Goal: Task Accomplishment & Management: Complete application form

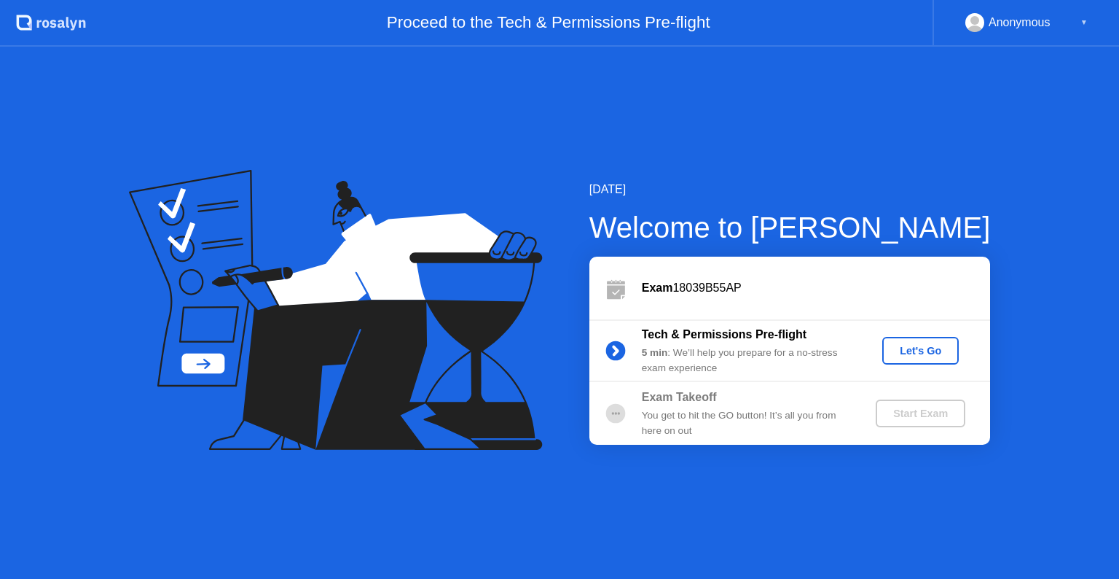
click at [924, 361] on button "Let's Go" at bounding box center [921, 351] width 77 height 28
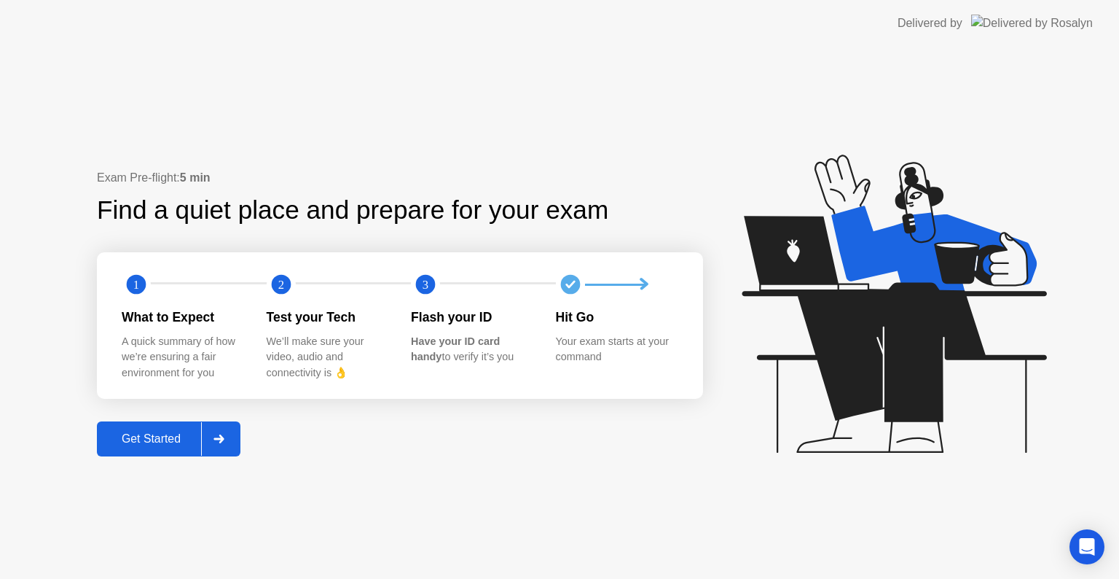
click at [134, 440] on div "Get Started" at bounding box center [151, 438] width 100 height 13
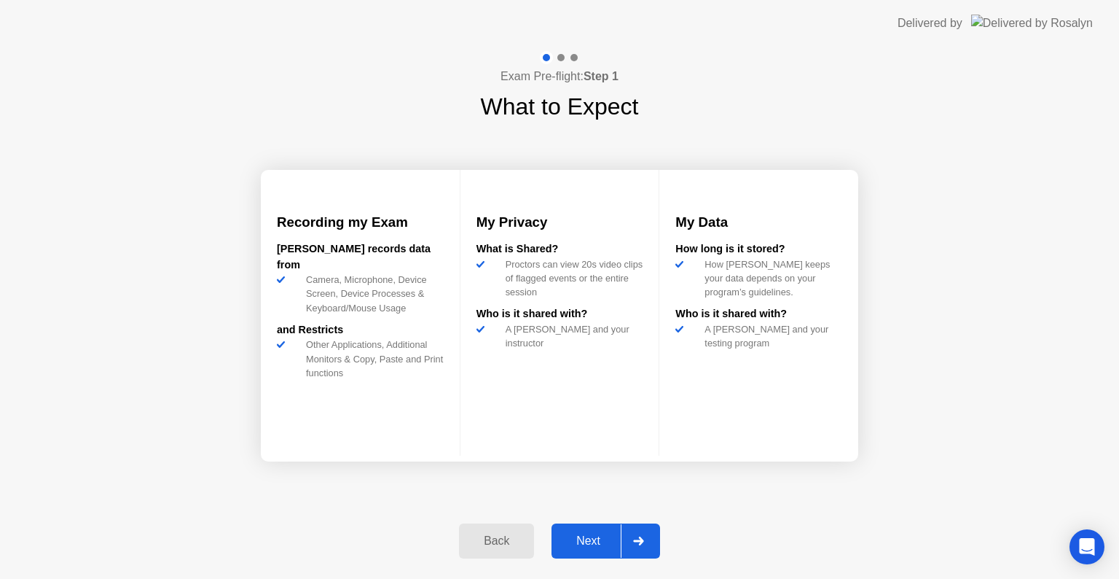
click at [590, 534] on div "Next" at bounding box center [588, 540] width 65 height 13
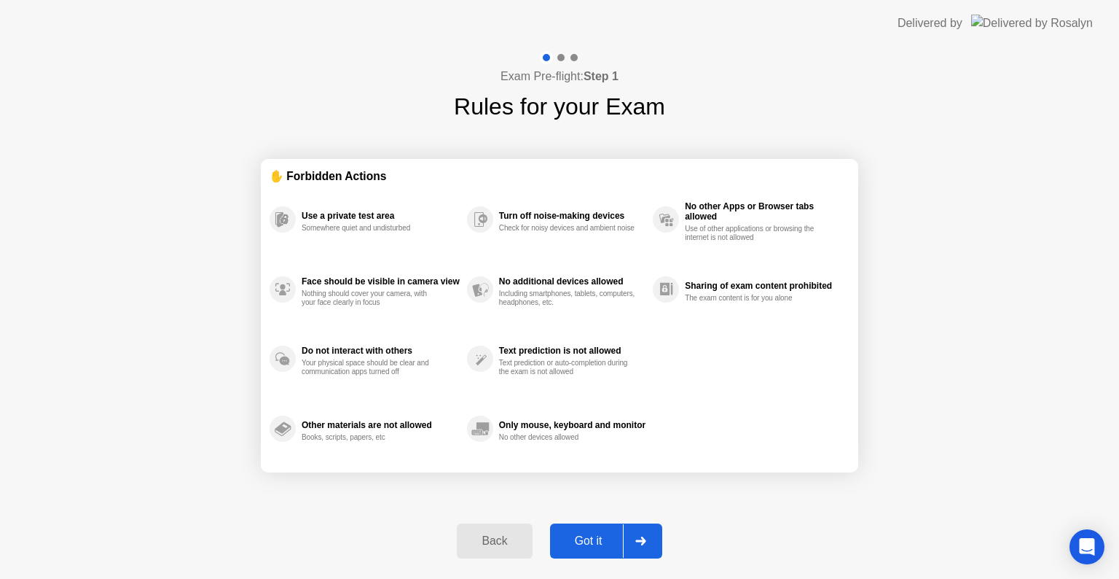
click at [574, 534] on div "Got it" at bounding box center [589, 540] width 69 height 13
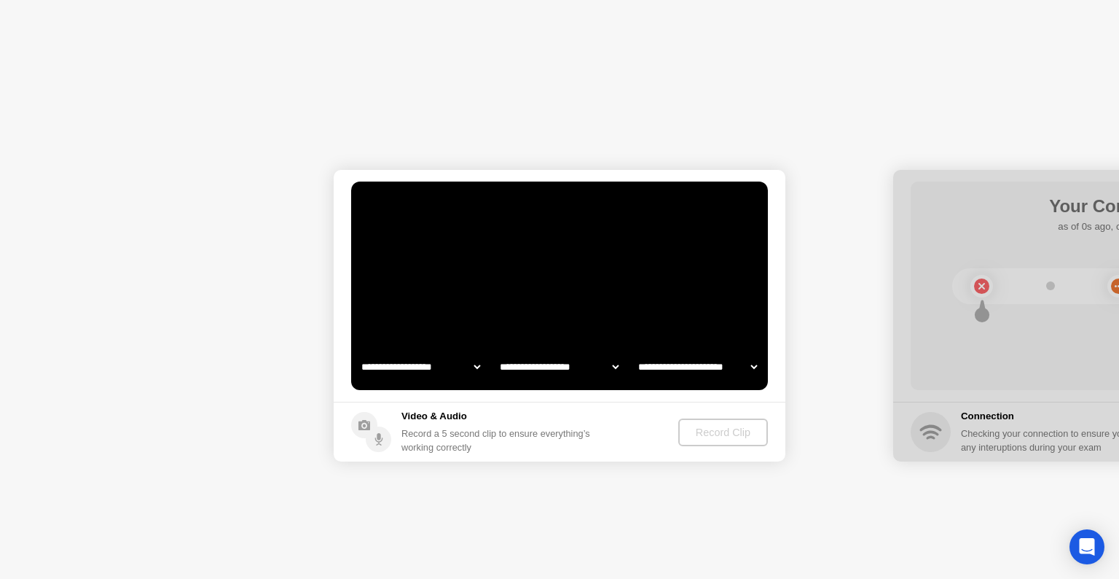
select select "**********"
select select "*******"
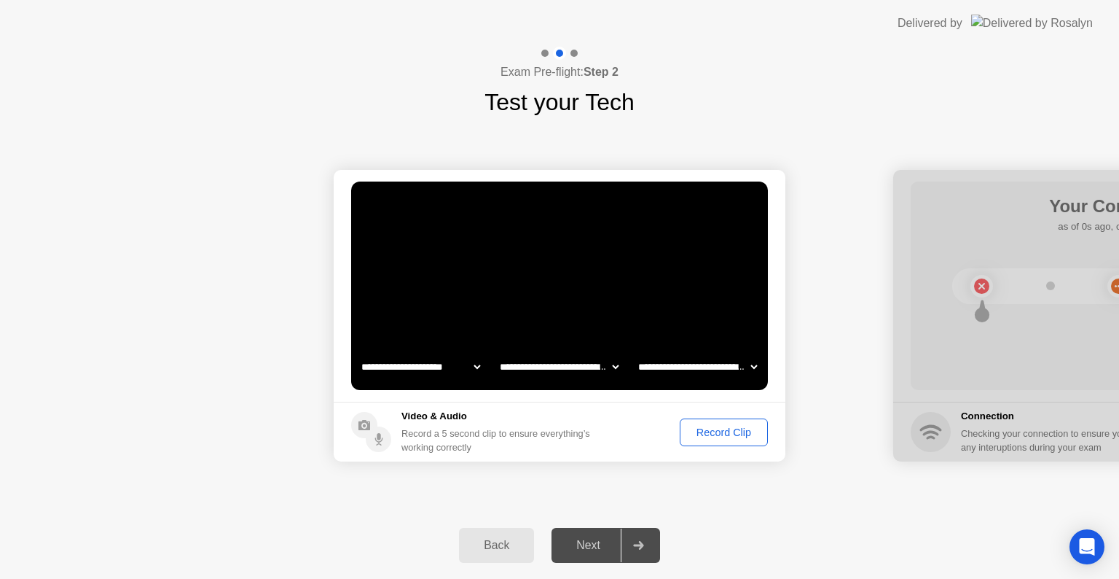
click at [722, 440] on button "Record Clip" at bounding box center [724, 432] width 88 height 28
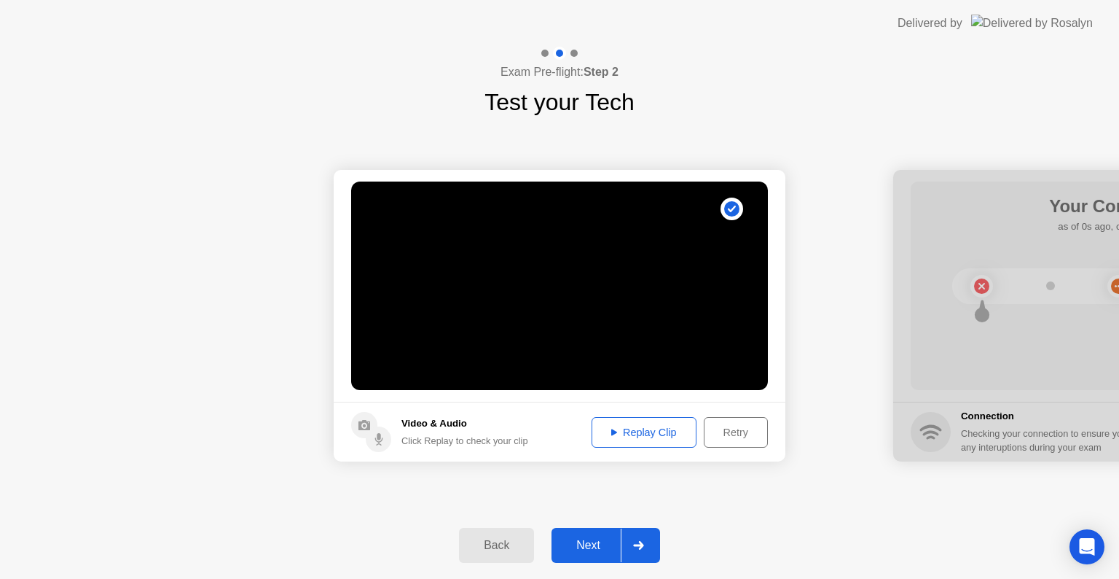
click at [582, 539] on div "Next" at bounding box center [588, 545] width 65 height 13
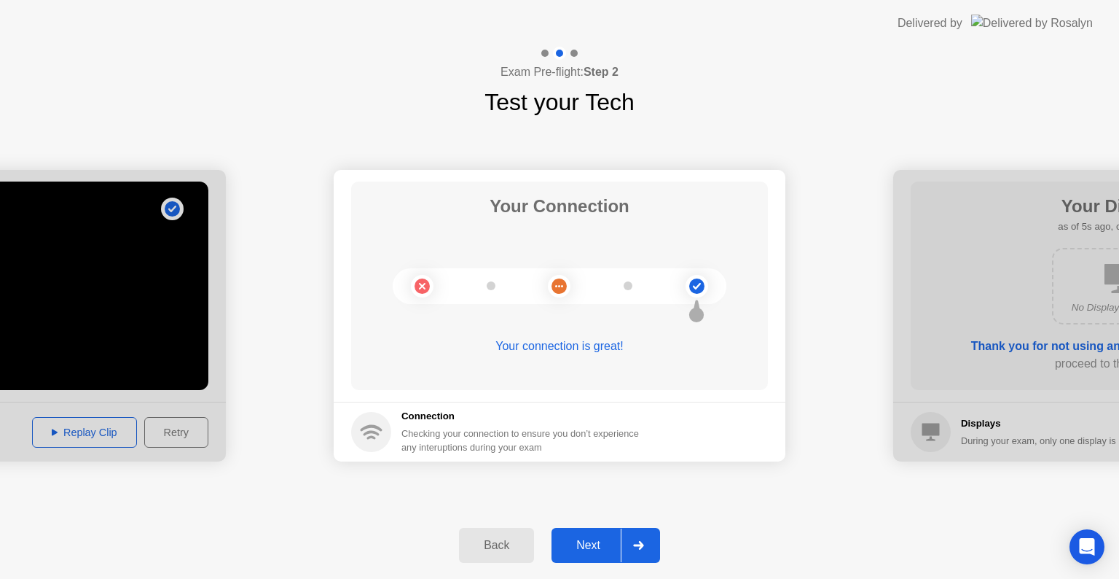
click at [574, 544] on div "Next" at bounding box center [588, 545] width 65 height 13
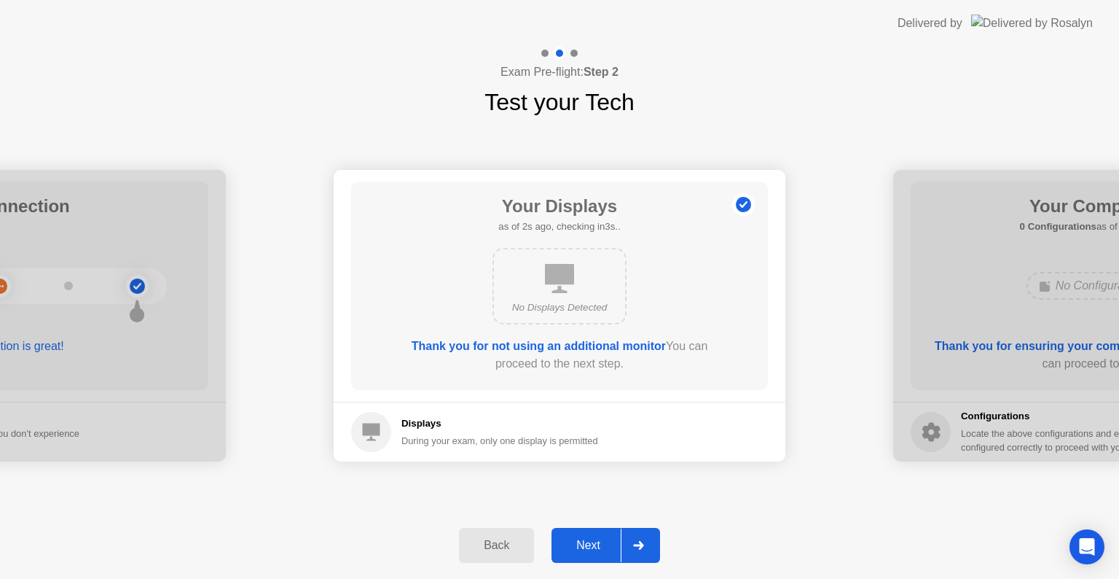
click at [574, 544] on div "Next" at bounding box center [588, 545] width 65 height 13
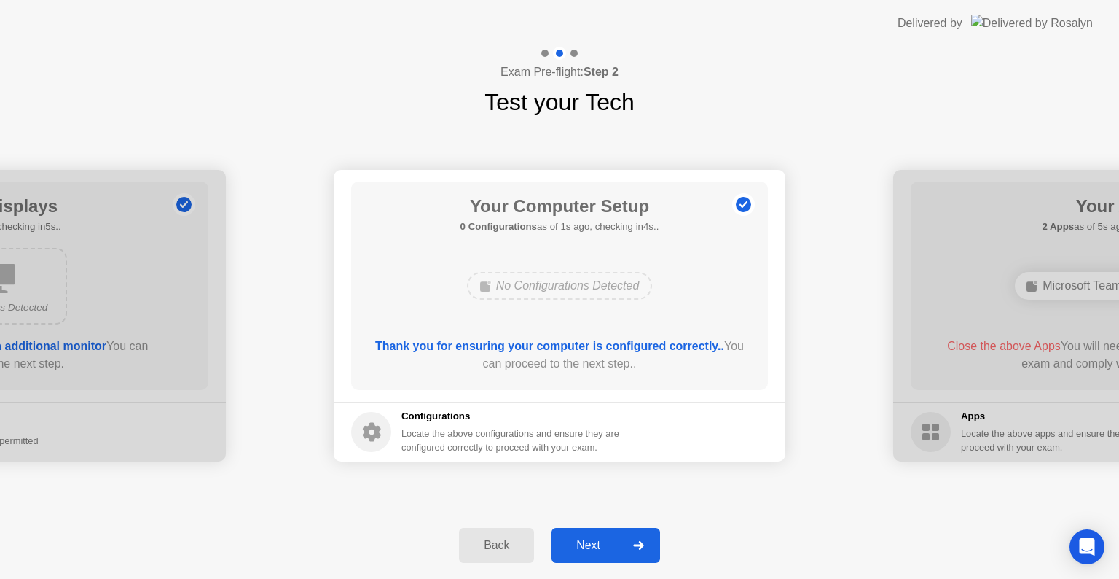
click at [574, 544] on div "Next" at bounding box center [588, 545] width 65 height 13
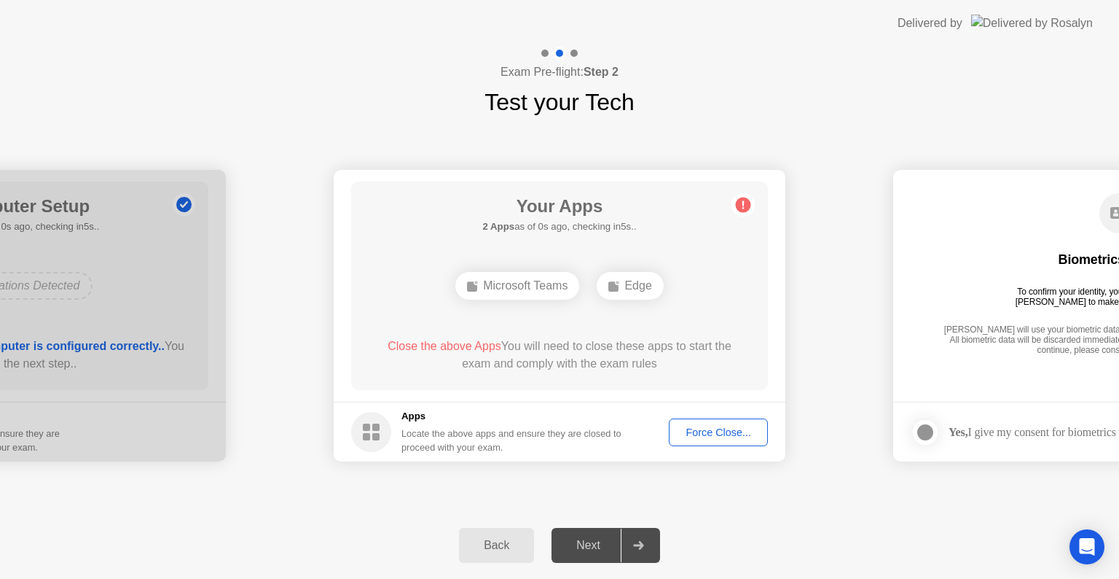
click at [717, 426] on div "Force Close..." at bounding box center [718, 432] width 89 height 12
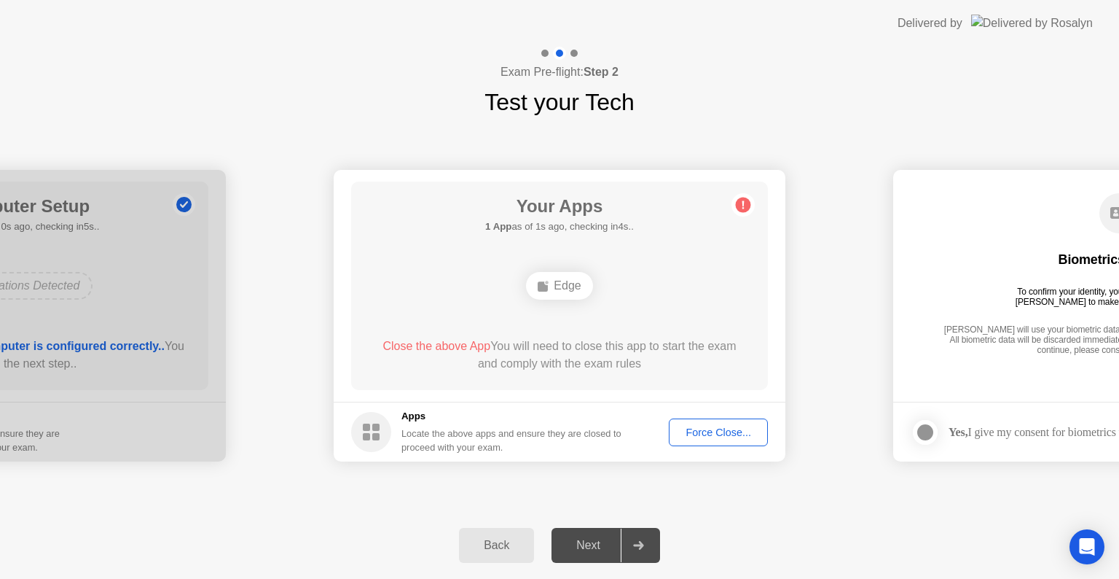
click at [693, 433] on div "Force Close..." at bounding box center [718, 432] width 89 height 12
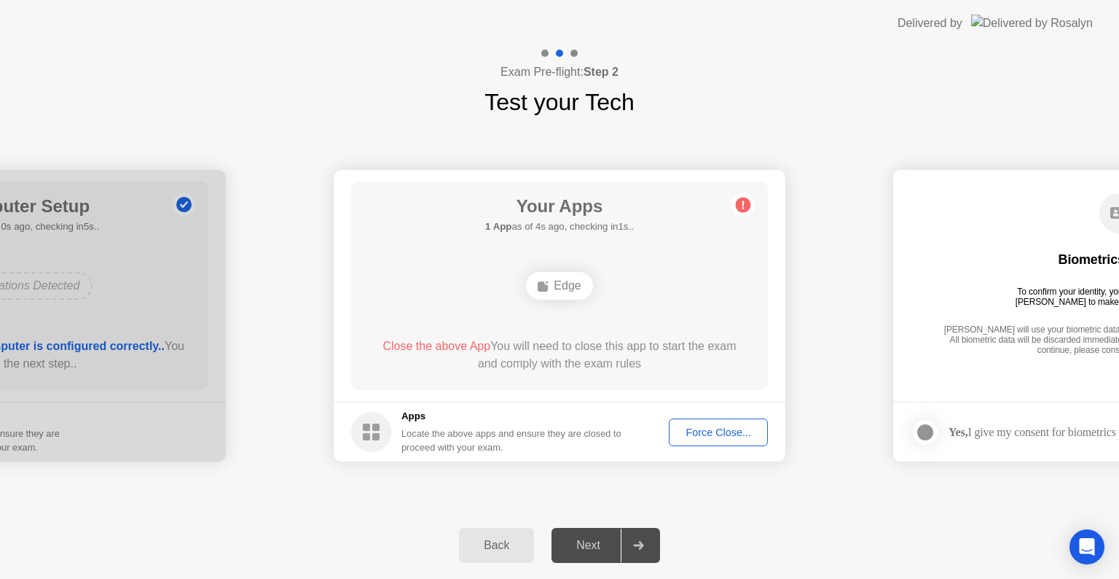
click at [708, 430] on div "Force Close..." at bounding box center [718, 432] width 89 height 12
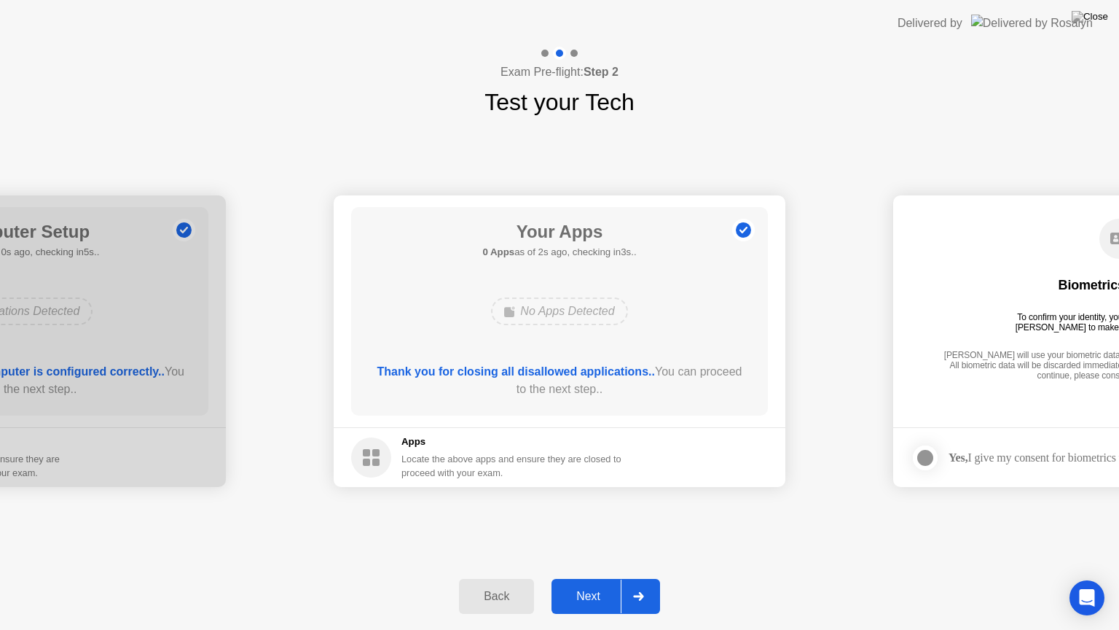
click at [602, 578] on div "Next" at bounding box center [588, 596] width 65 height 13
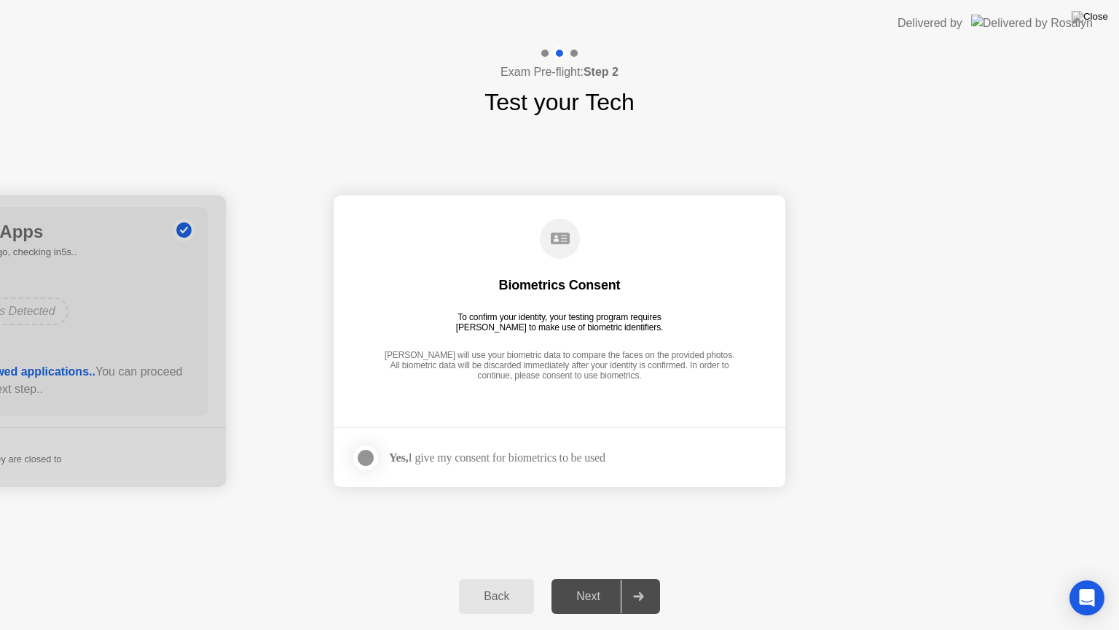
click at [364, 458] on div at bounding box center [365, 457] width 17 height 17
click at [580, 578] on div "Next" at bounding box center [588, 596] width 65 height 13
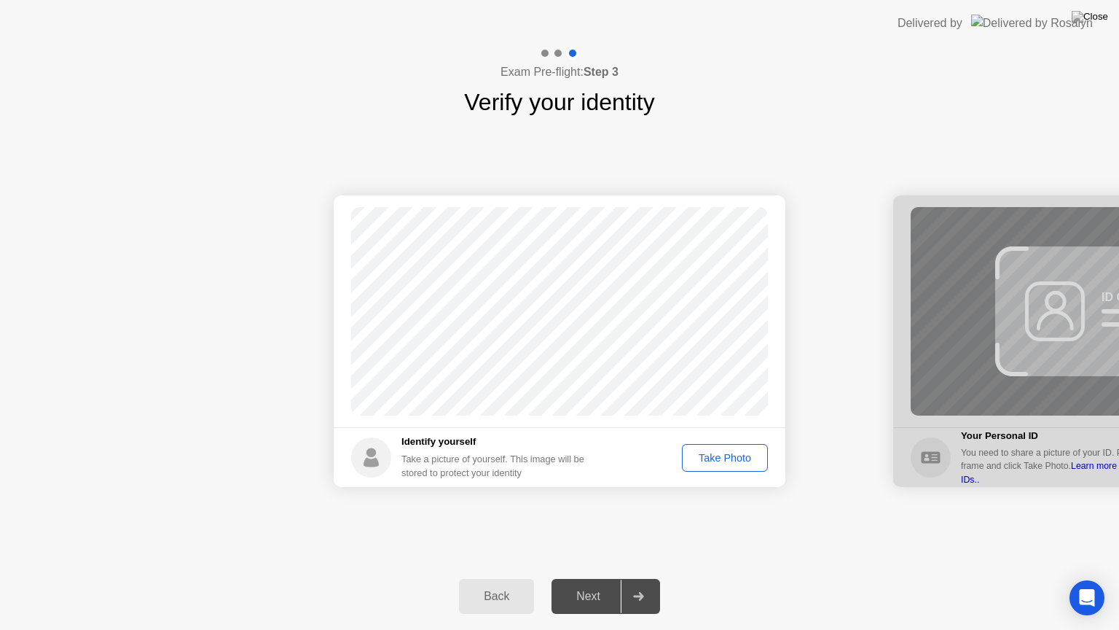
click at [730, 456] on div "Take Photo" at bounding box center [725, 458] width 76 height 12
click at [576, 578] on div "Next" at bounding box center [588, 596] width 65 height 13
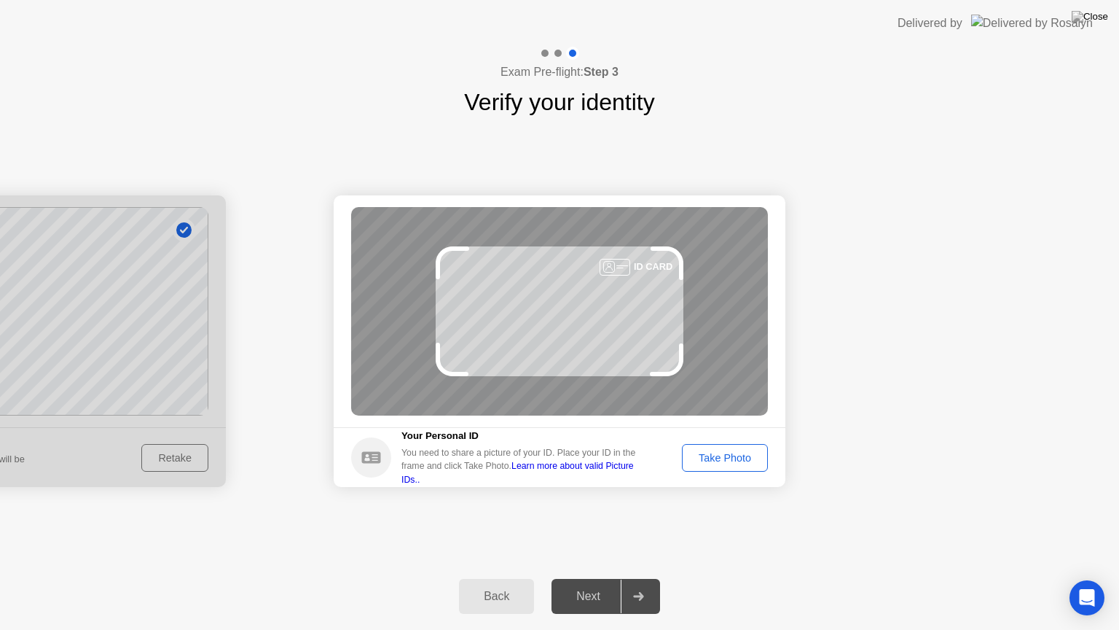
click at [722, 458] on div "Take Photo" at bounding box center [725, 458] width 76 height 12
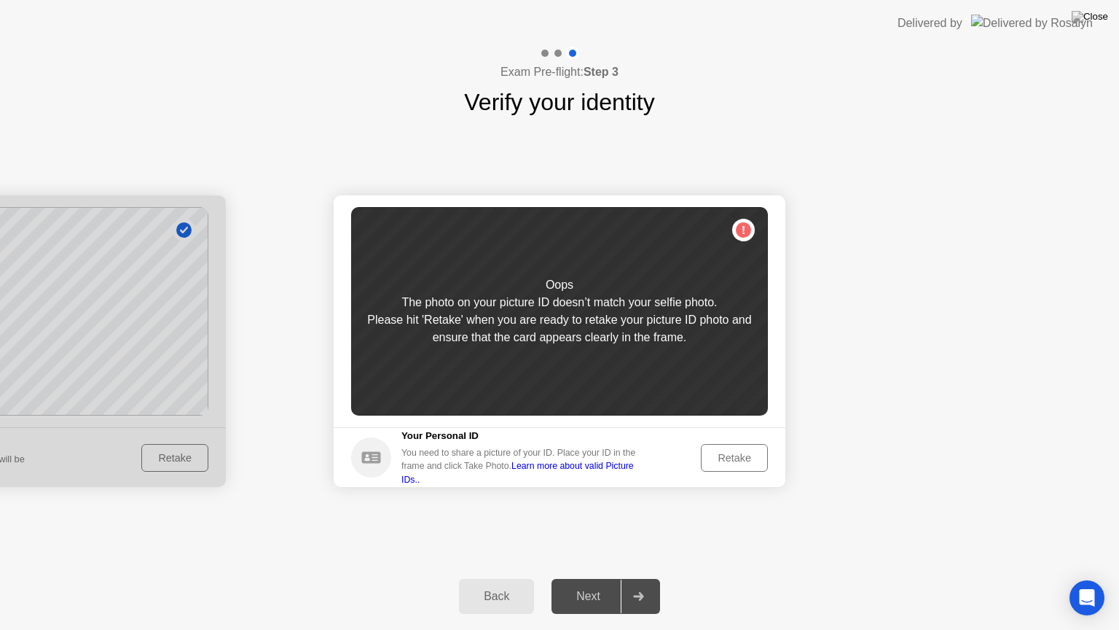
click at [724, 461] on div "Retake" at bounding box center [734, 458] width 57 height 12
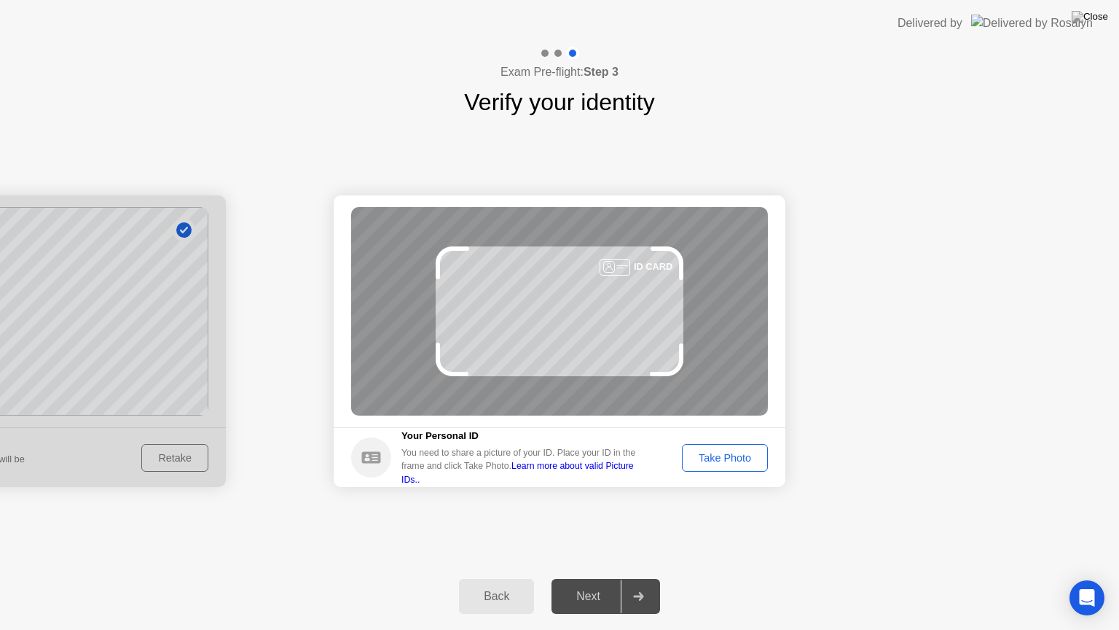
click at [730, 464] on div "Take Photo" at bounding box center [725, 458] width 76 height 12
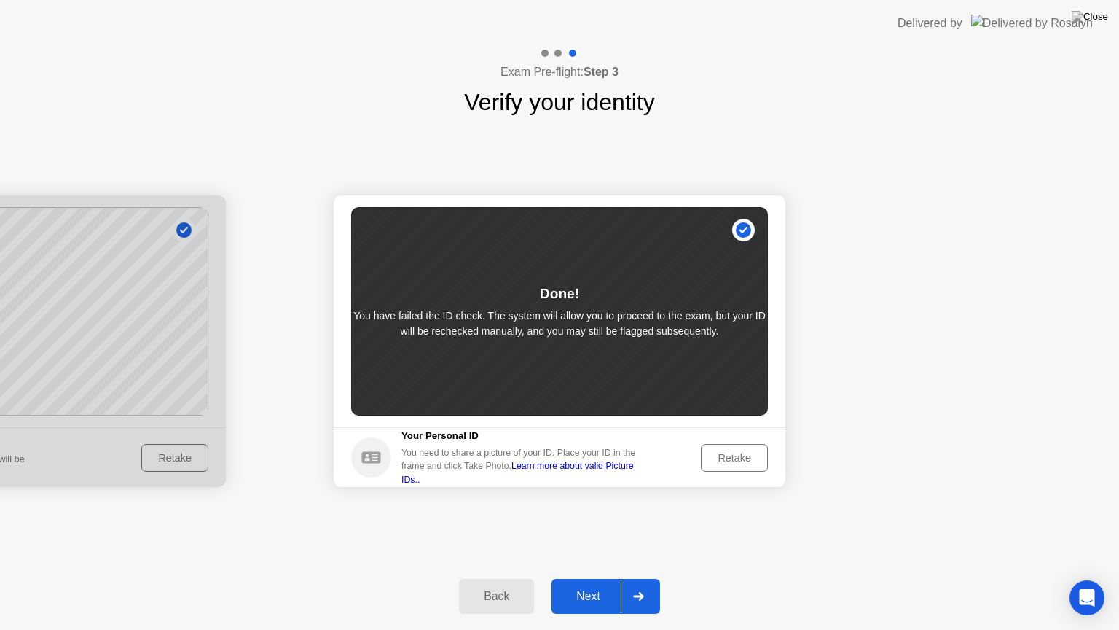
click at [573, 578] on button "Next" at bounding box center [606, 596] width 109 height 35
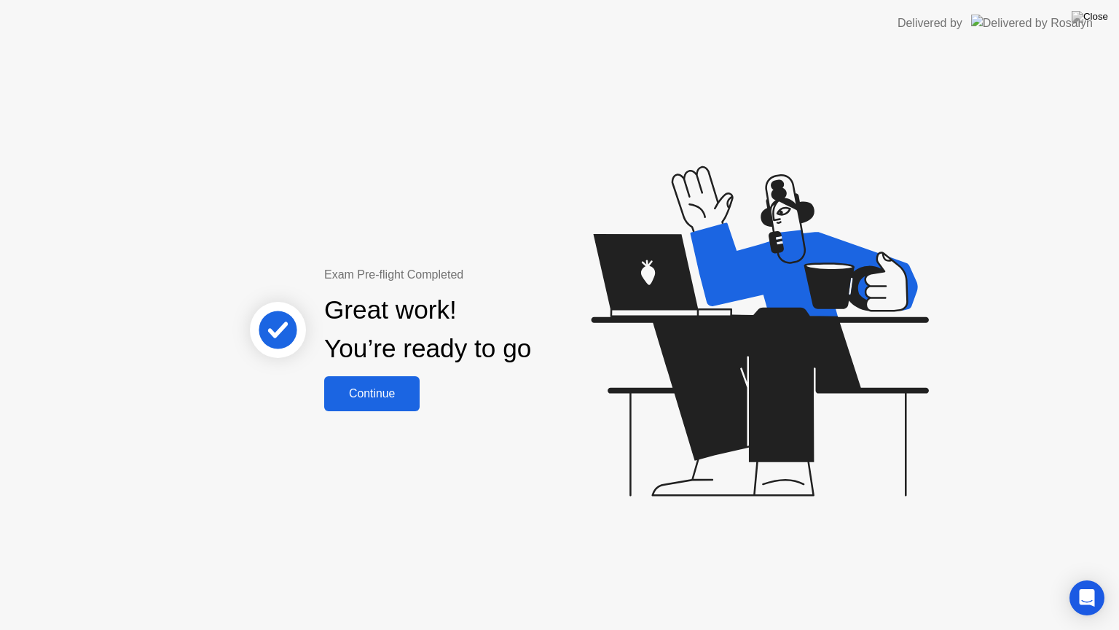
click at [385, 398] on div "Continue" at bounding box center [372, 393] width 87 height 13
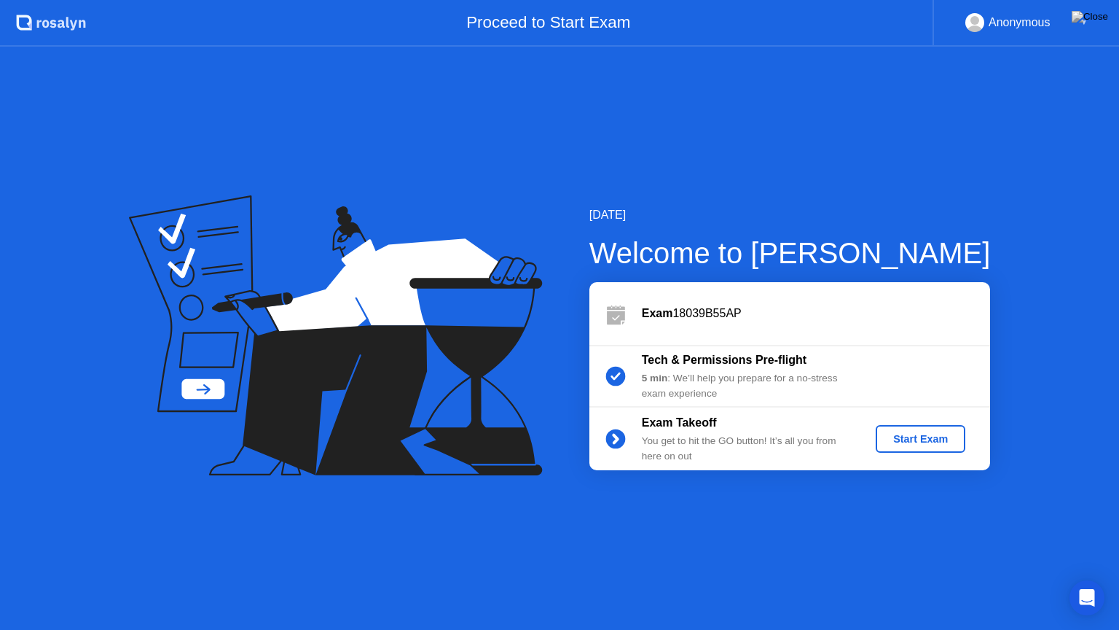
click at [933, 445] on div "Start Exam" at bounding box center [921, 439] width 78 height 12
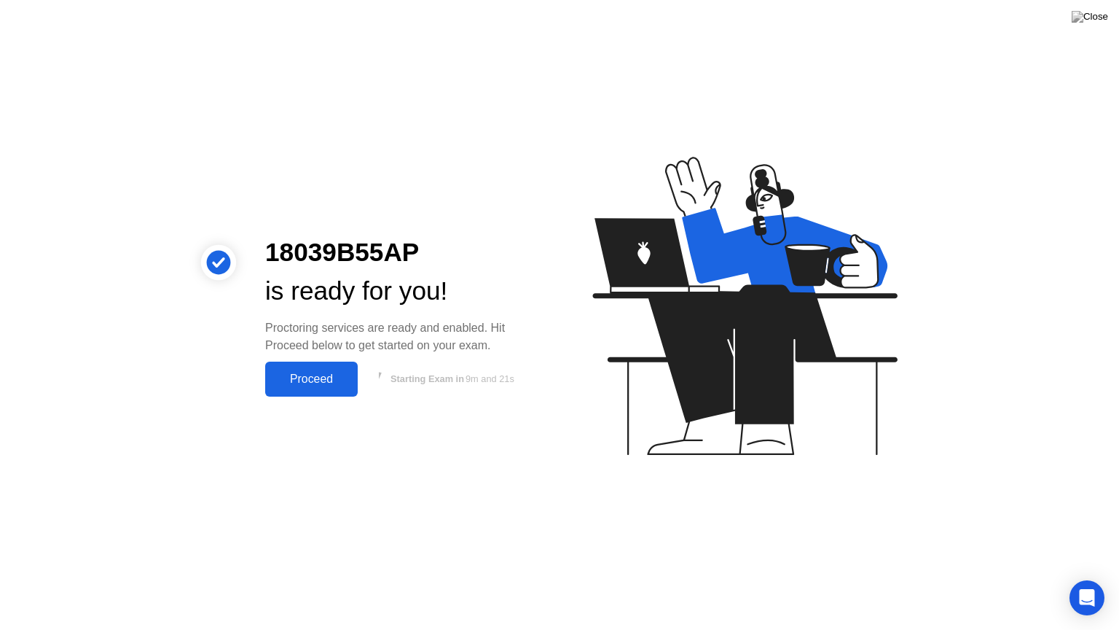
click at [326, 383] on div "Proceed" at bounding box center [312, 378] width 84 height 13
